Goal: Task Accomplishment & Management: Manage account settings

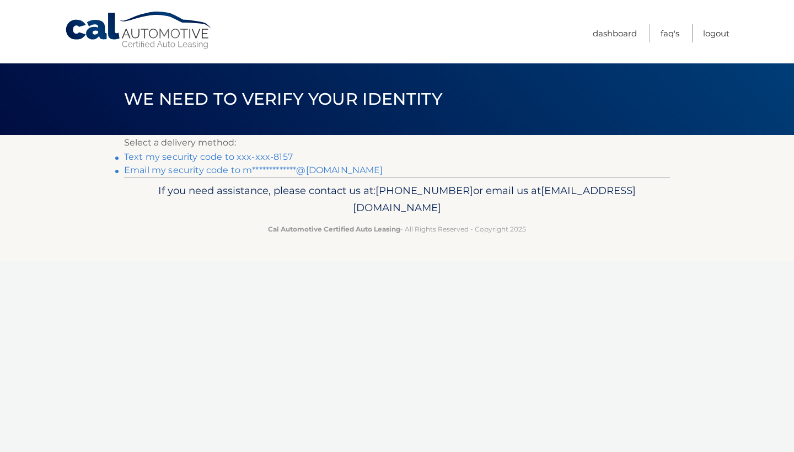
click at [201, 152] on link "Text my security code to xxx-xxx-8157" at bounding box center [208, 157] width 169 height 10
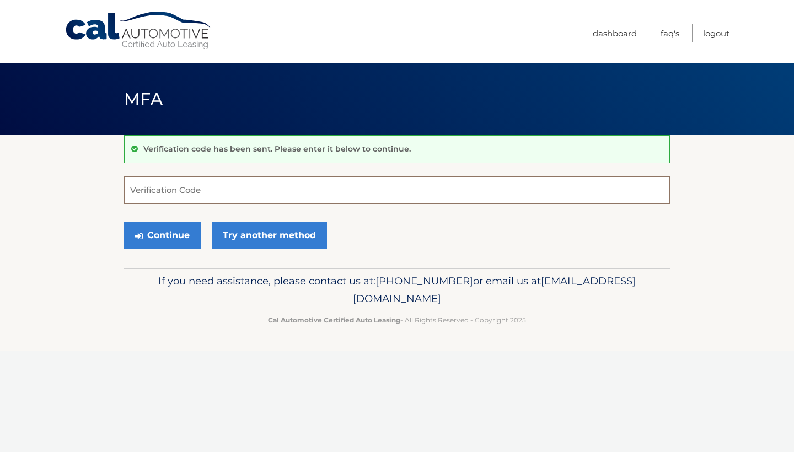
click at [194, 190] on input "Verification Code" at bounding box center [397, 191] width 546 height 28
type input "334162"
click at [150, 230] on button "Continue" at bounding box center [162, 236] width 77 height 28
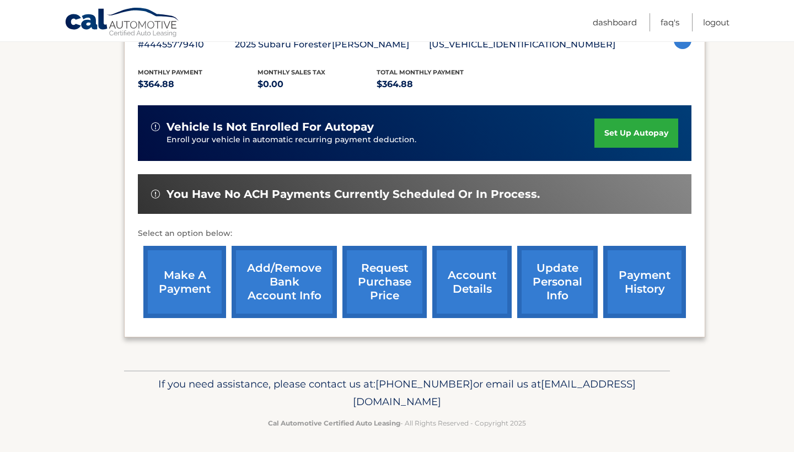
scroll to position [213, 0]
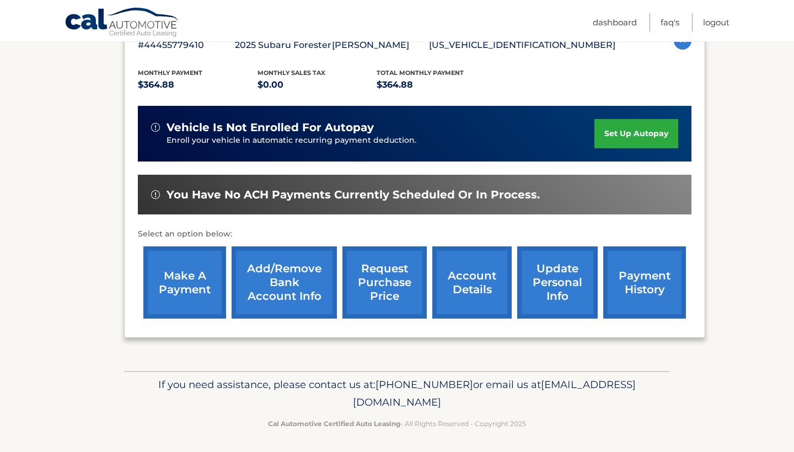
click at [172, 297] on link "make a payment" at bounding box center [184, 283] width 83 height 72
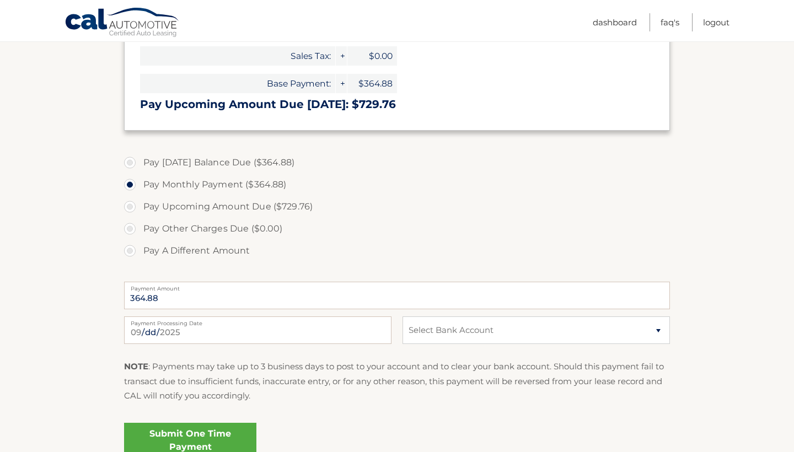
scroll to position [284, 0]
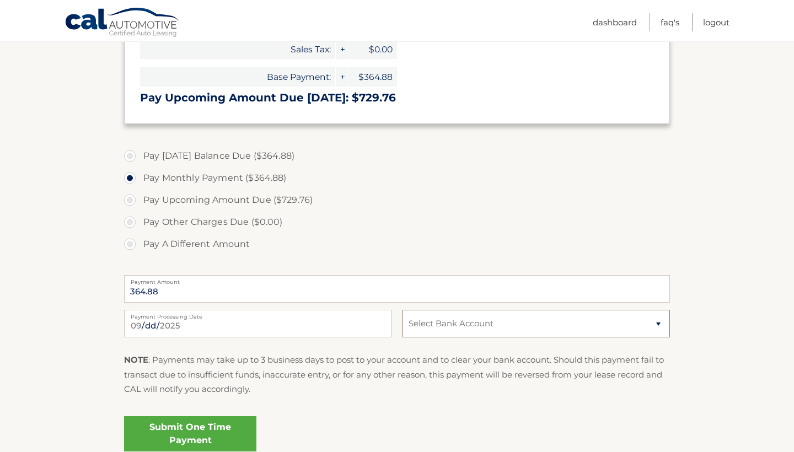
select select "NDBmNDA2MDItMmM0YS00NmU5LWEyNTEtYTBhYjk5OWI4Mzgx"
click at [180, 440] on link "Submit One Time Payment" at bounding box center [190, 433] width 132 height 35
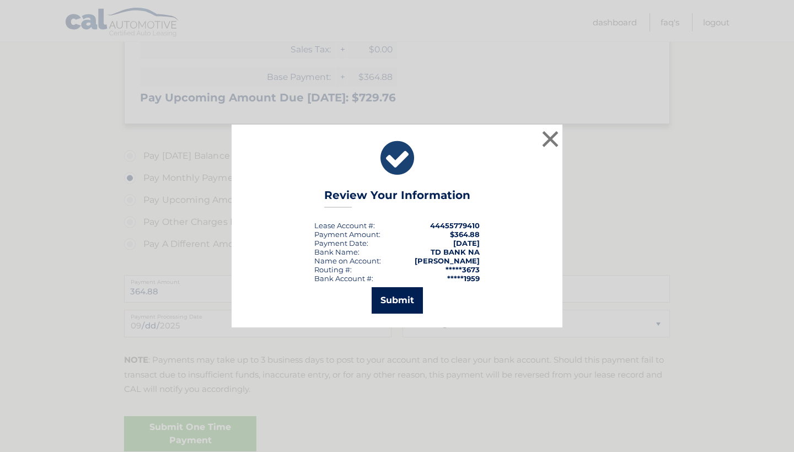
click at [400, 292] on button "Submit" at bounding box center [397, 300] width 51 height 26
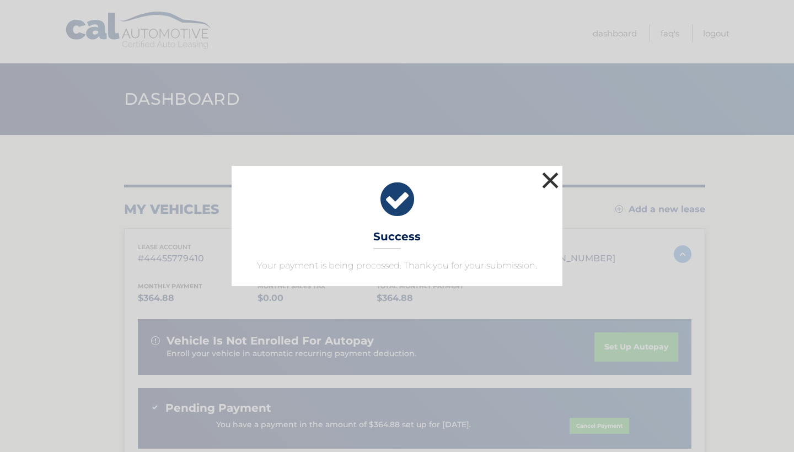
click at [549, 191] on button "×" at bounding box center [550, 180] width 22 height 22
